Goal: Information Seeking & Learning: Understand process/instructions

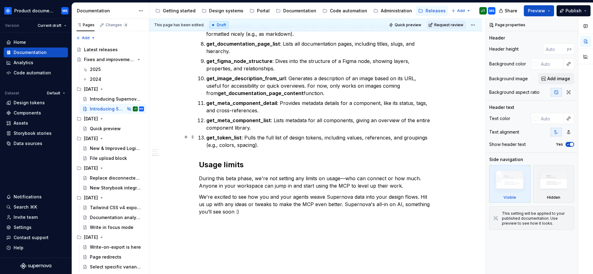
scroll to position [663, 0]
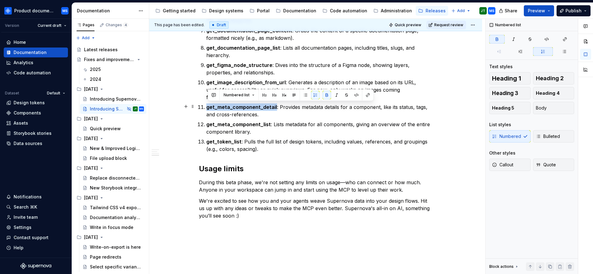
drag, startPoint x: 209, startPoint y: 108, endPoint x: 275, endPoint y: 107, distance: 66.1
click at [275, 107] on strong "get_meta_component_detail" at bounding box center [241, 107] width 71 height 6
click at [276, 112] on p "get_meta_component_detail : Provides metadata details for a component, like its…" at bounding box center [319, 111] width 226 height 15
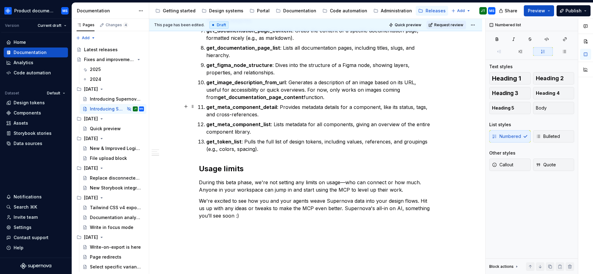
scroll to position [655, 0]
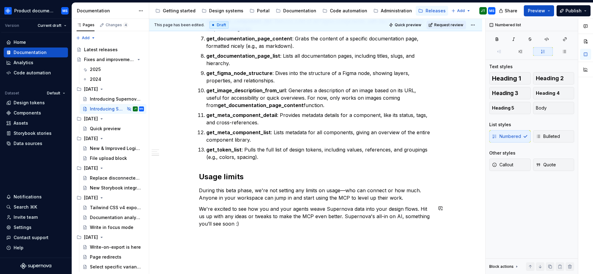
type textarea "*"
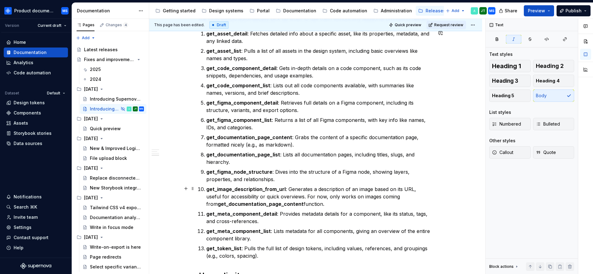
scroll to position [607, 0]
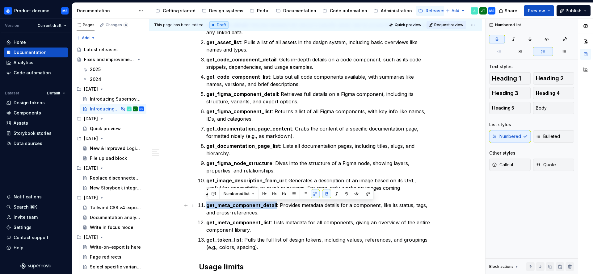
drag, startPoint x: 207, startPoint y: 206, endPoint x: 276, endPoint y: 206, distance: 68.9
click at [276, 206] on li "get_meta_component_detail : Provides metadata details for a component, like its…" at bounding box center [319, 209] width 226 height 15
copy strong "get_meta_component_detail"
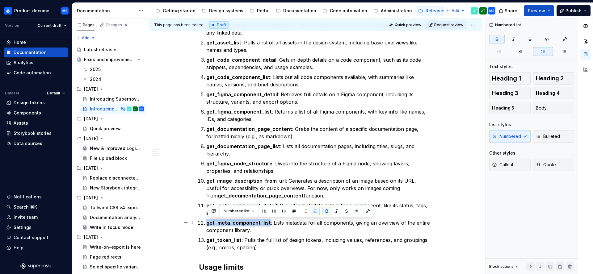
drag, startPoint x: 208, startPoint y: 222, endPoint x: 270, endPoint y: 223, distance: 62.1
click at [270, 223] on p "get_meta_component_list : Lists metadata for all components, giving an overview…" at bounding box center [319, 226] width 226 height 15
copy strong "get_meta_component_list"
click at [255, 122] on p "get_figma_component_list : Returns a list of all Figma components, with key inf…" at bounding box center [319, 115] width 226 height 15
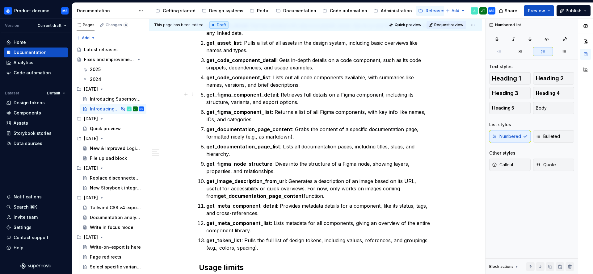
scroll to position [600, 0]
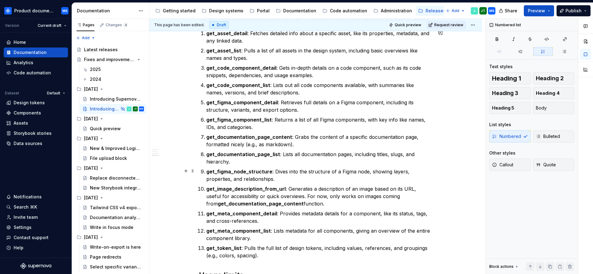
type textarea "*"
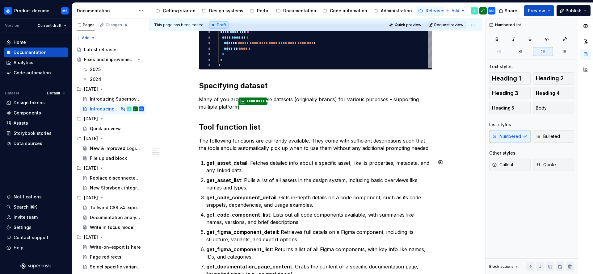
scroll to position [445, 0]
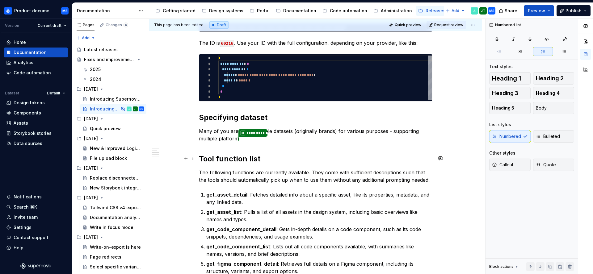
click at [237, 160] on h2 "Tool function list" at bounding box center [316, 159] width 234 height 10
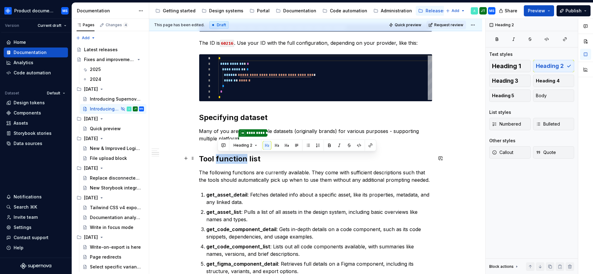
click at [237, 160] on h2 "Tool function list" at bounding box center [316, 159] width 234 height 10
copy h2 "Tool function list"
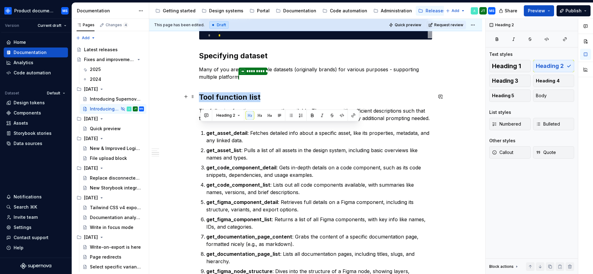
scroll to position [475, 0]
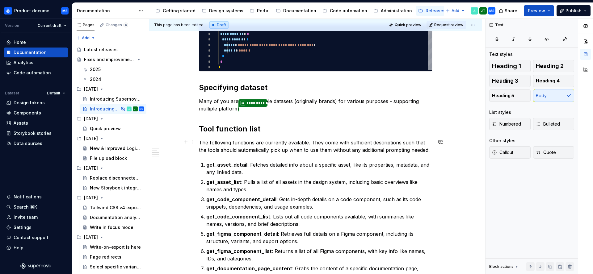
click at [245, 141] on p "The following functions are currently available. They come with sufficient desc…" at bounding box center [316, 146] width 234 height 15
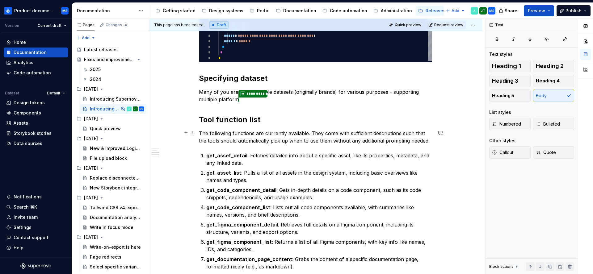
scroll to position [546, 0]
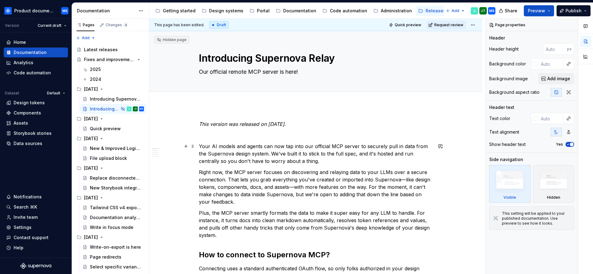
type textarea "*"
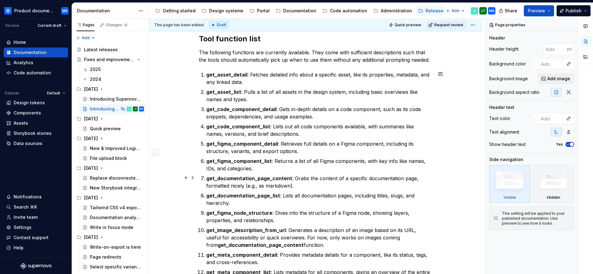
scroll to position [635, 0]
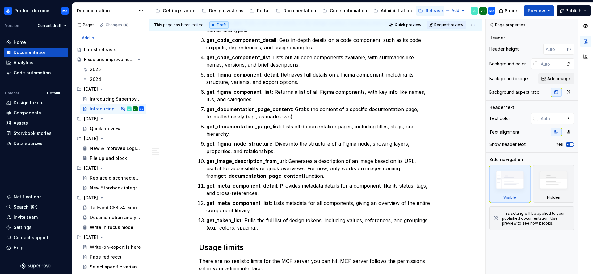
click at [223, 185] on strong "get_meta_component_detail" at bounding box center [241, 186] width 71 height 6
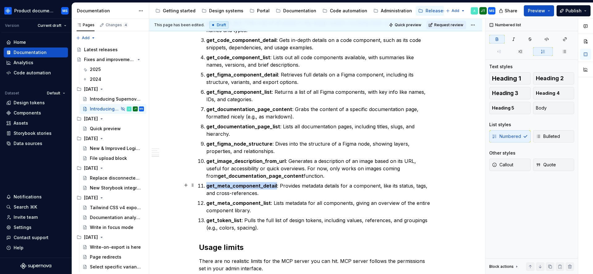
click at [223, 185] on strong "get_meta_component_detail" at bounding box center [241, 186] width 71 height 6
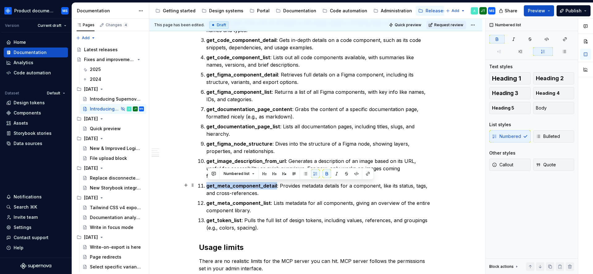
click at [224, 186] on strong "get_meta_component_detail" at bounding box center [241, 186] width 71 height 6
drag, startPoint x: 230, startPoint y: 185, endPoint x: 220, endPoint y: 187, distance: 10.1
click at [220, 187] on strong "get_meta_component_detail" at bounding box center [241, 186] width 71 height 6
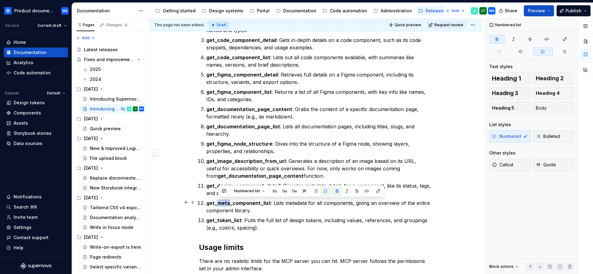
drag, startPoint x: 230, startPoint y: 203, endPoint x: 219, endPoint y: 203, distance: 11.1
click at [219, 203] on strong "get_meta_component_list" at bounding box center [238, 203] width 65 height 6
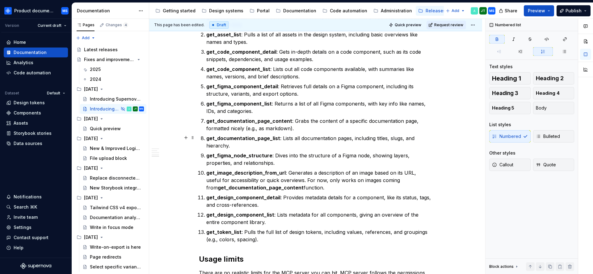
scroll to position [603, 0]
